Goal: Task Accomplishment & Management: Complete application form

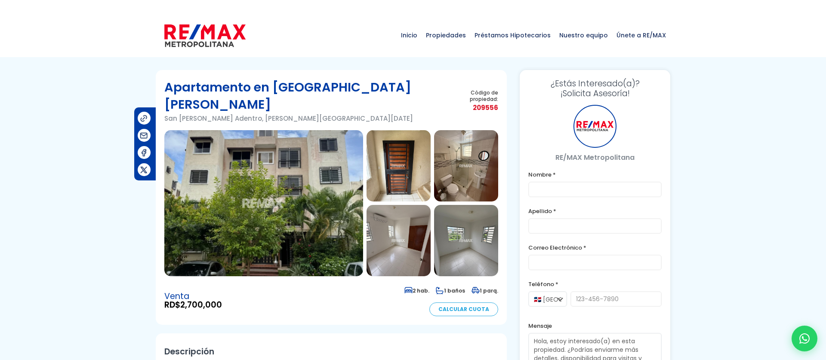
type input "Franklin prueba"
type input "[PERSON_NAME]"
type input "[PERSON_NAME][EMAIL_ADDRESS][DOMAIN_NAME]"
type input "[PHONE_NUMBER]"
